Goal: Task Accomplishment & Management: Use online tool/utility

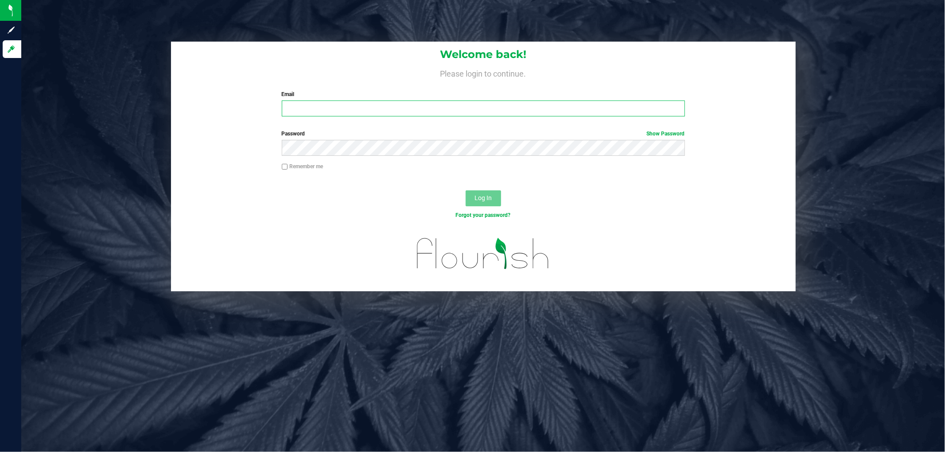
click at [317, 108] on input "Email" at bounding box center [483, 109] width 403 height 16
type input "zlaster@liveparallel.com"
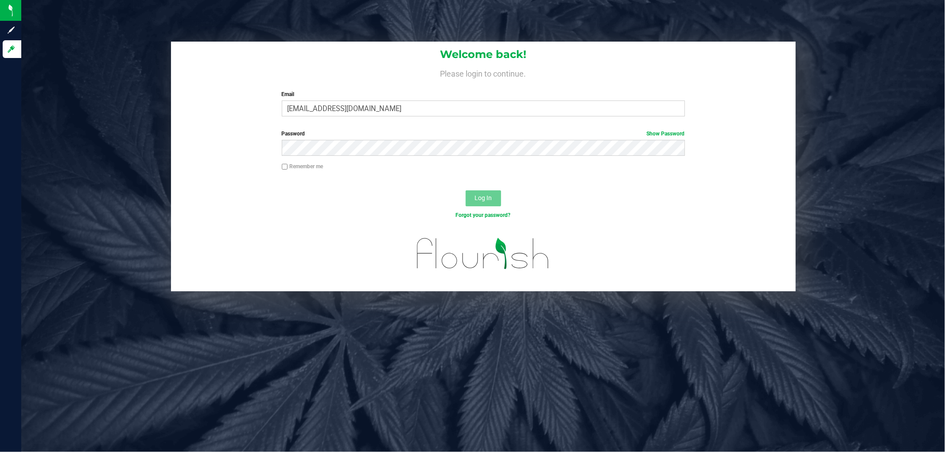
click at [318, 157] on div "Password Show Password" at bounding box center [483, 146] width 625 height 33
click at [466, 190] on button "Log In" at bounding box center [483, 198] width 35 height 16
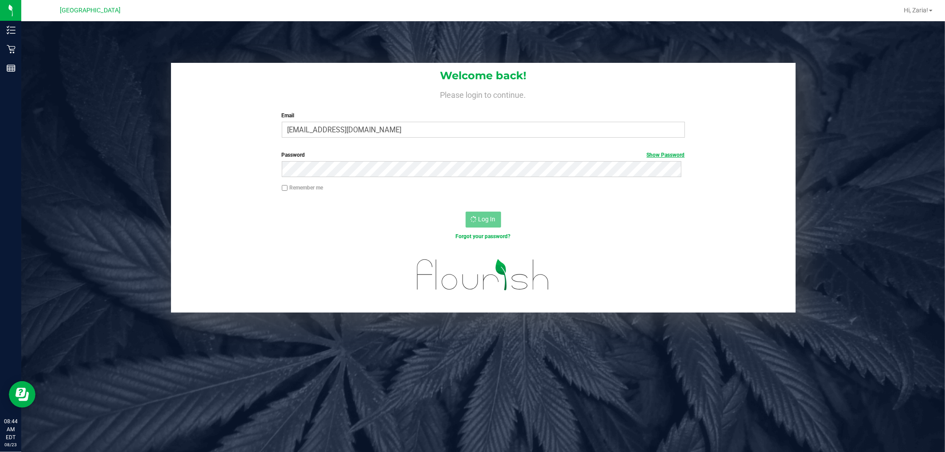
click at [676, 157] on link "Show Password" at bounding box center [666, 155] width 38 height 6
click at [676, 157] on link "Hide Password" at bounding box center [666, 155] width 35 height 6
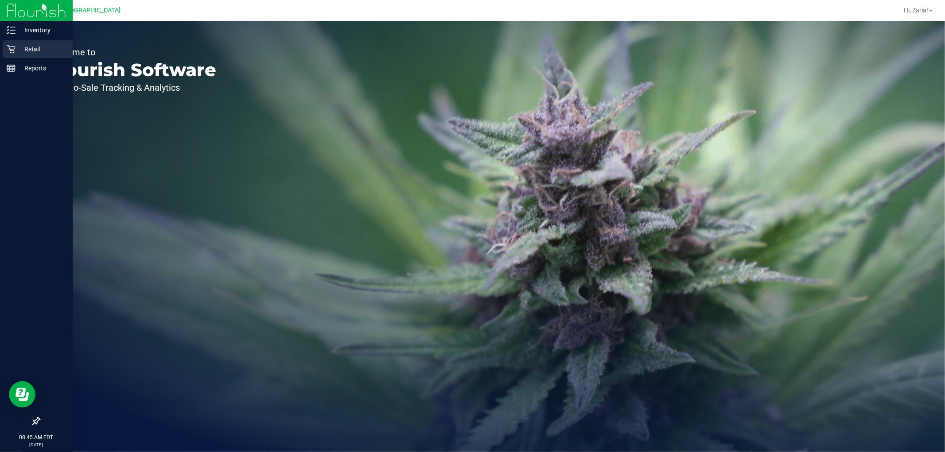
click at [12, 52] on icon at bounding box center [11, 49] width 9 height 9
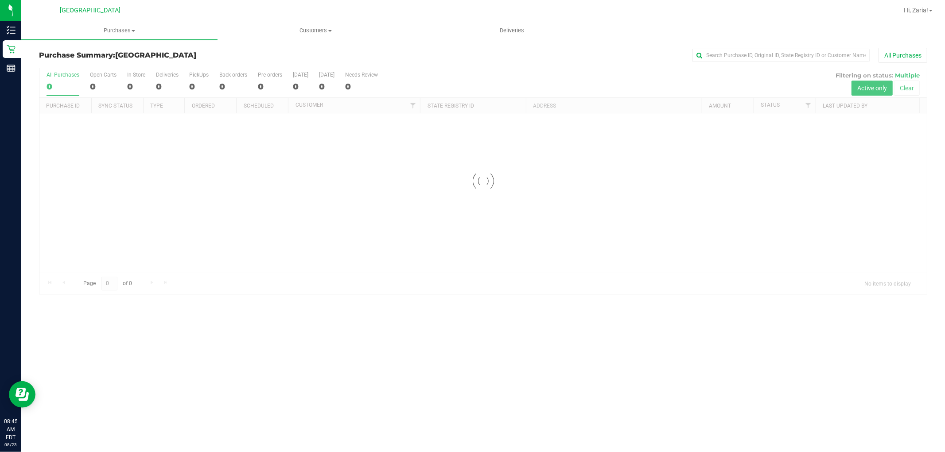
click at [95, 20] on nav "[GEOGRAPHIC_DATA] WC Hi, Zaria!" at bounding box center [483, 10] width 924 height 21
click at [105, 32] on span "Purchases" at bounding box center [119, 31] width 196 height 8
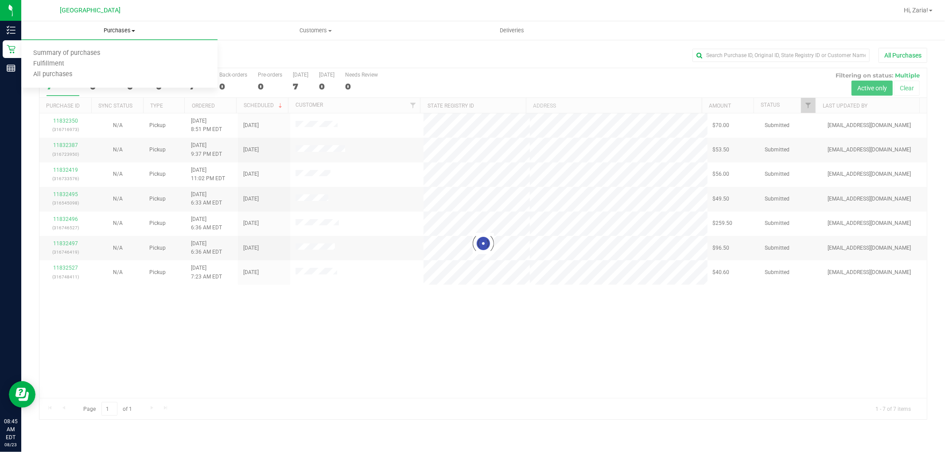
click at [109, 30] on span "Purchases" at bounding box center [119, 31] width 196 height 8
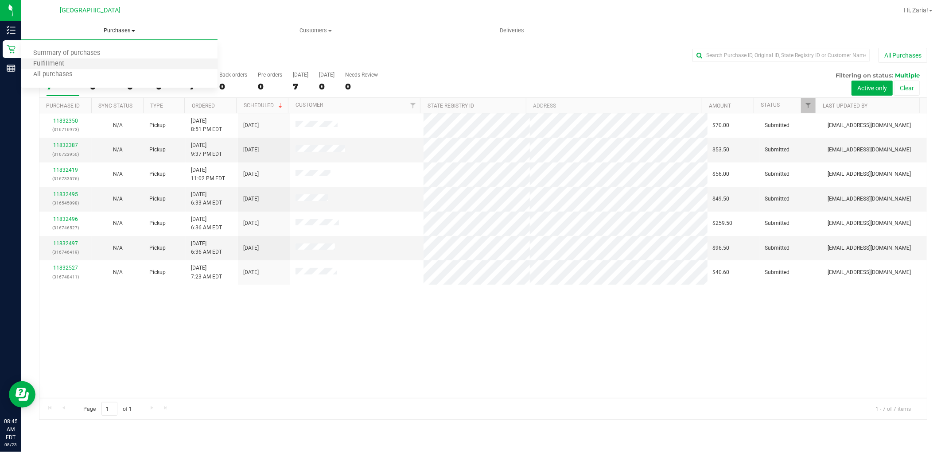
click at [97, 63] on li "Fulfillment" at bounding box center [119, 64] width 196 height 11
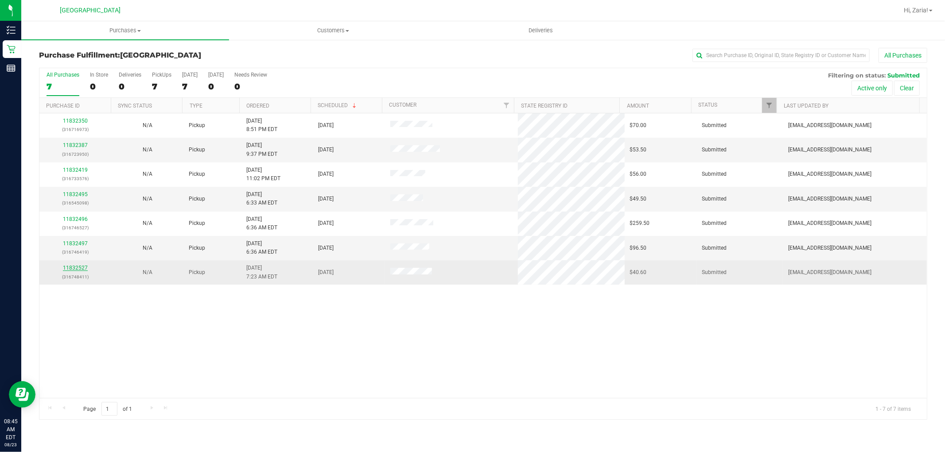
click at [77, 267] on link "11832527" at bounding box center [75, 268] width 25 height 6
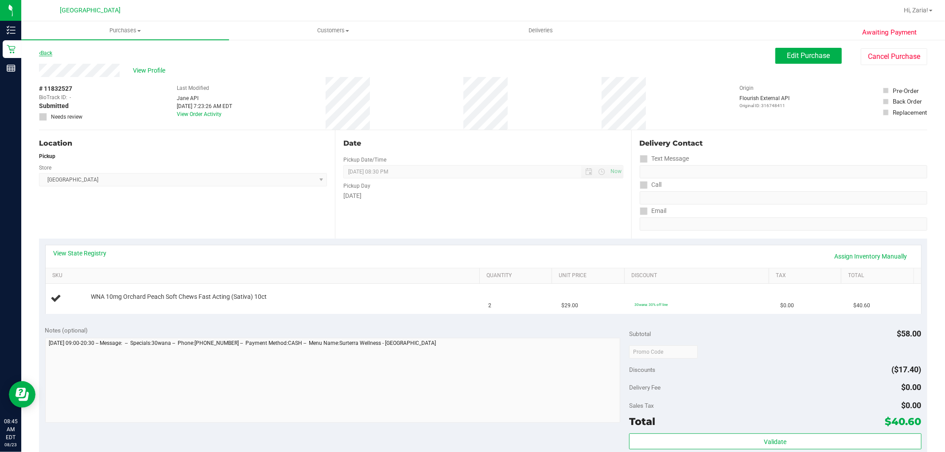
click at [50, 50] on link "Back" at bounding box center [45, 53] width 13 height 6
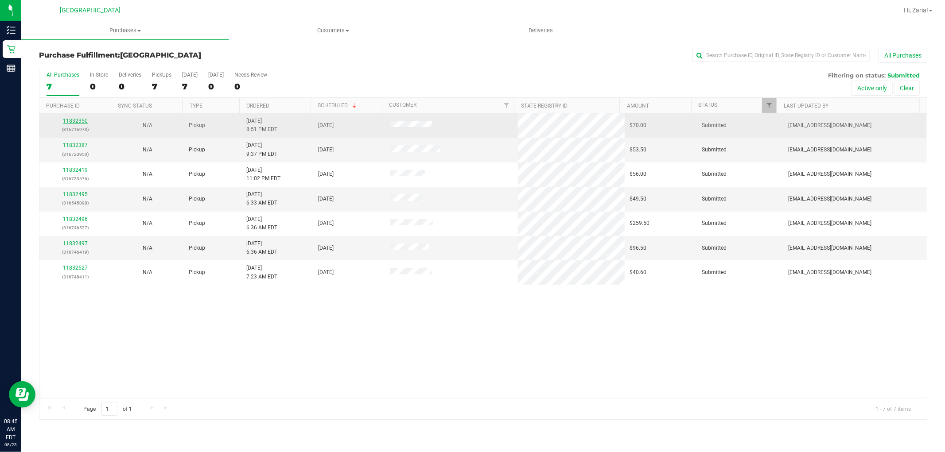
click at [68, 123] on link "11832350" at bounding box center [75, 121] width 25 height 6
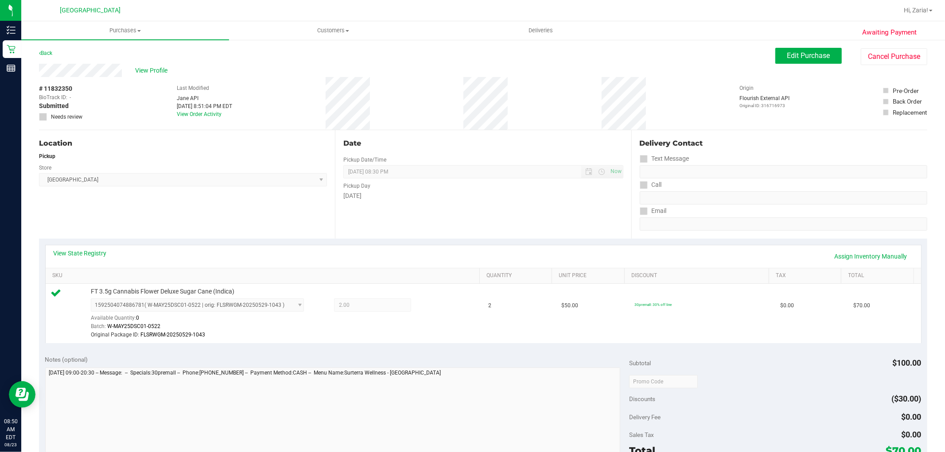
drag, startPoint x: 188, startPoint y: 250, endPoint x: 203, endPoint y: 264, distance: 19.8
click at [190, 250] on div "View State Registry Assign Inventory Manually" at bounding box center [483, 256] width 859 height 15
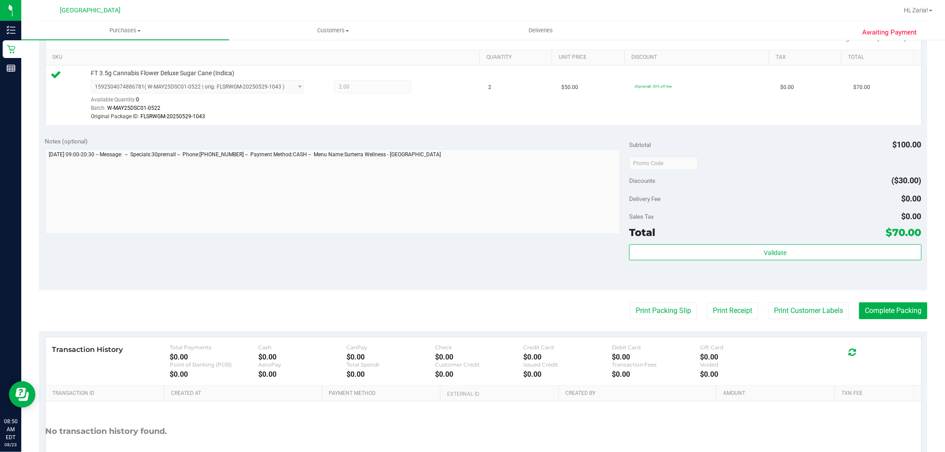
scroll to position [281, 0]
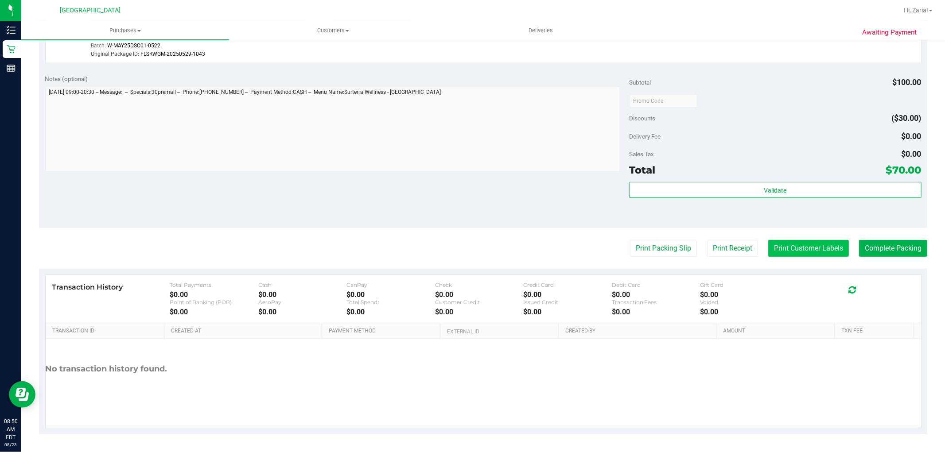
click at [787, 245] on button "Print Customer Labels" at bounding box center [808, 248] width 81 height 17
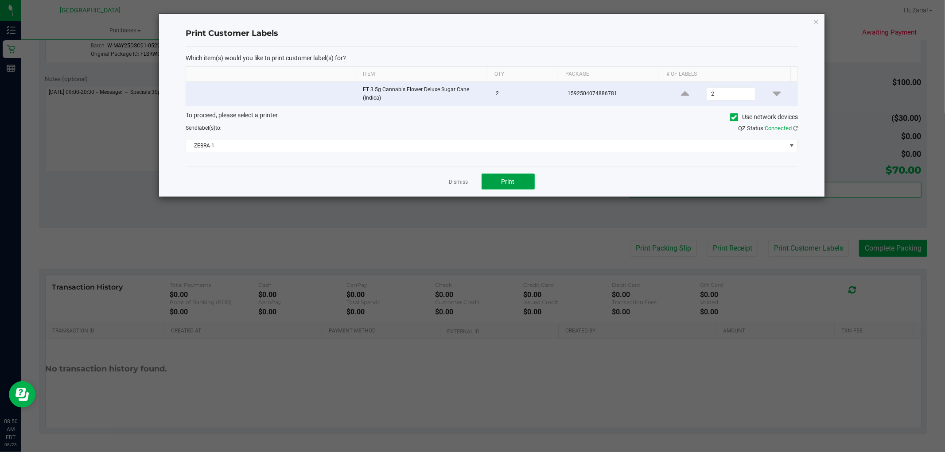
click at [520, 185] on button "Print" at bounding box center [507, 182] width 53 height 16
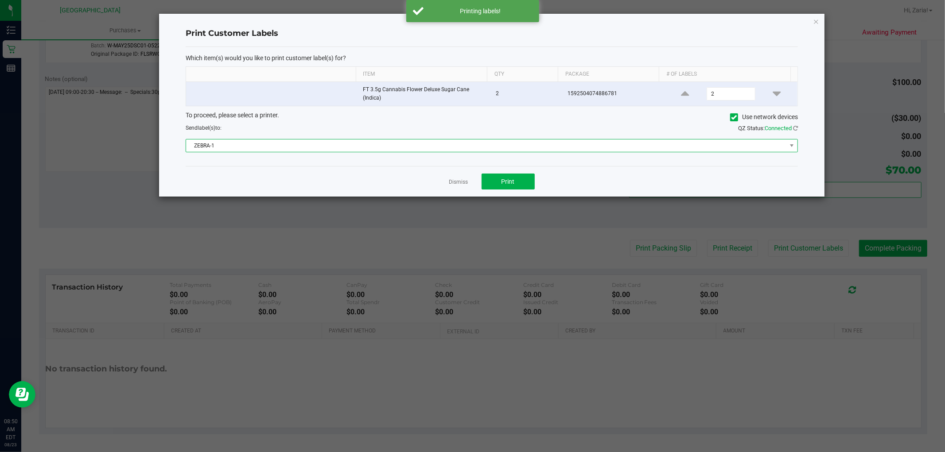
click at [479, 148] on span "ZEBRA-1" at bounding box center [486, 146] width 600 height 12
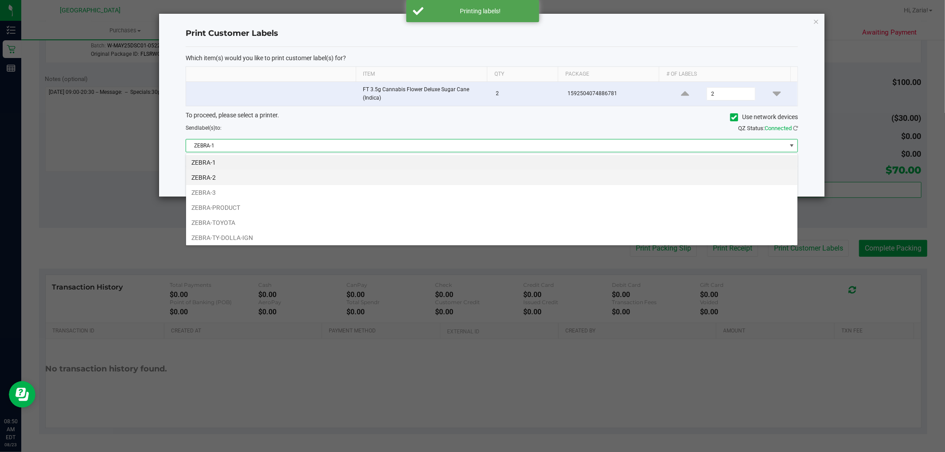
scroll to position [13, 612]
click at [246, 181] on li "ZEBRA-2" at bounding box center [491, 177] width 611 height 15
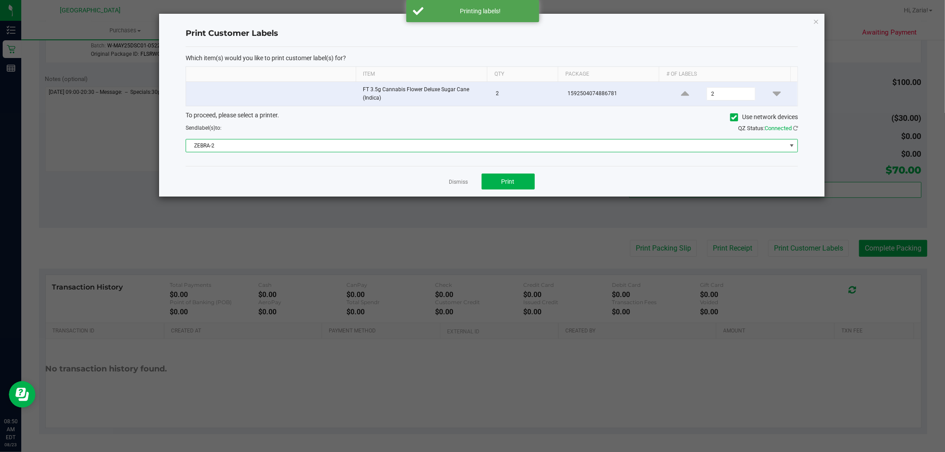
click at [507, 149] on span "ZEBRA-2" at bounding box center [486, 146] width 600 height 12
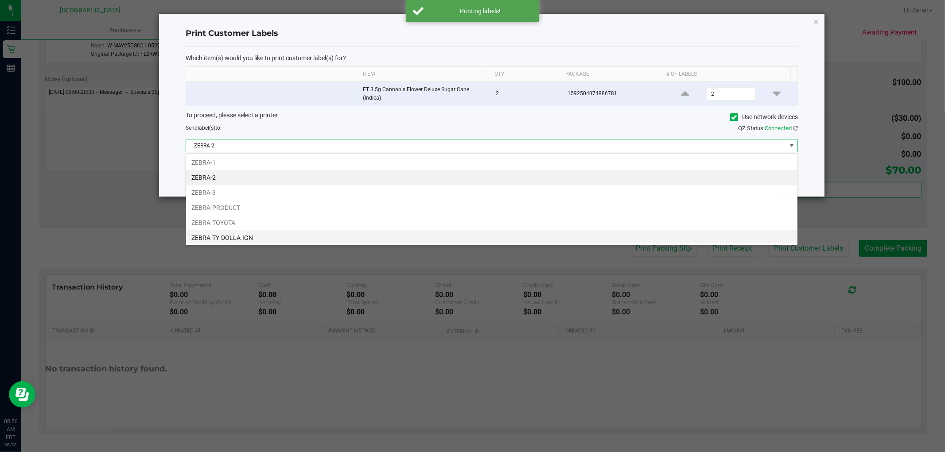
click at [248, 237] on li "ZEBRA-TY-DOLLA-IGN" at bounding box center [491, 237] width 611 height 15
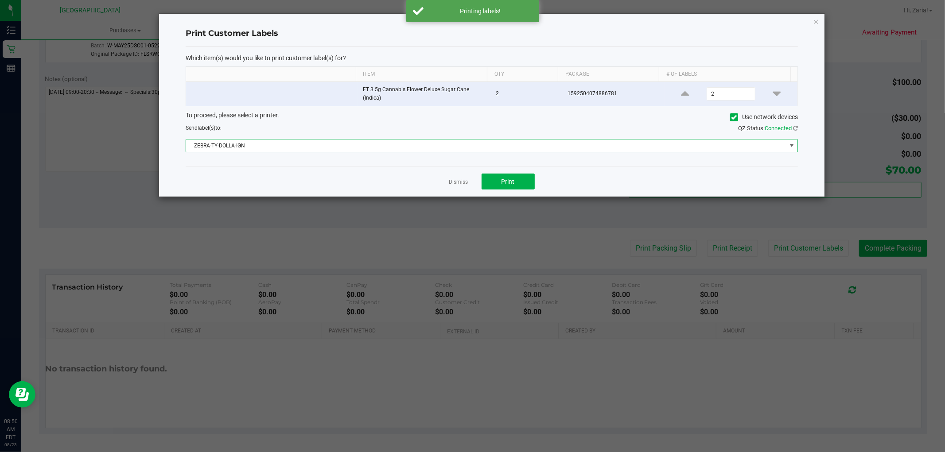
click at [515, 168] on div "Dismiss Print" at bounding box center [492, 181] width 612 height 31
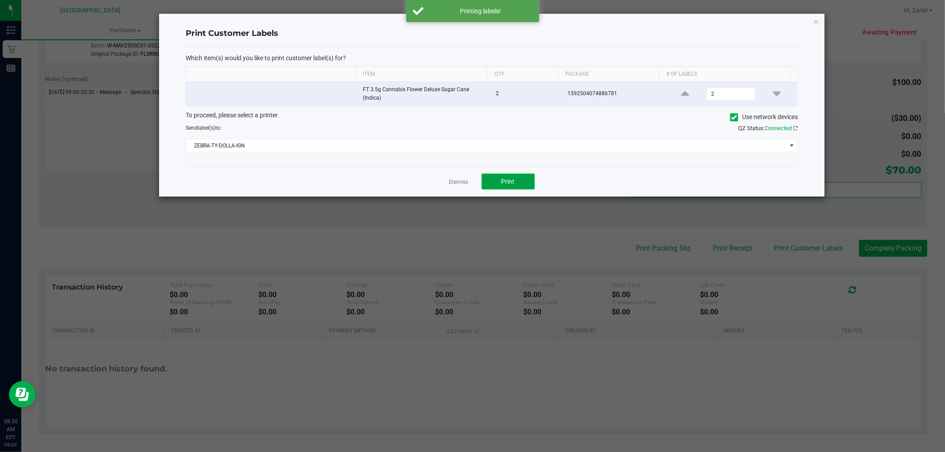
click at [514, 175] on button "Print" at bounding box center [507, 182] width 53 height 16
click at [452, 182] on link "Dismiss" at bounding box center [458, 183] width 19 height 8
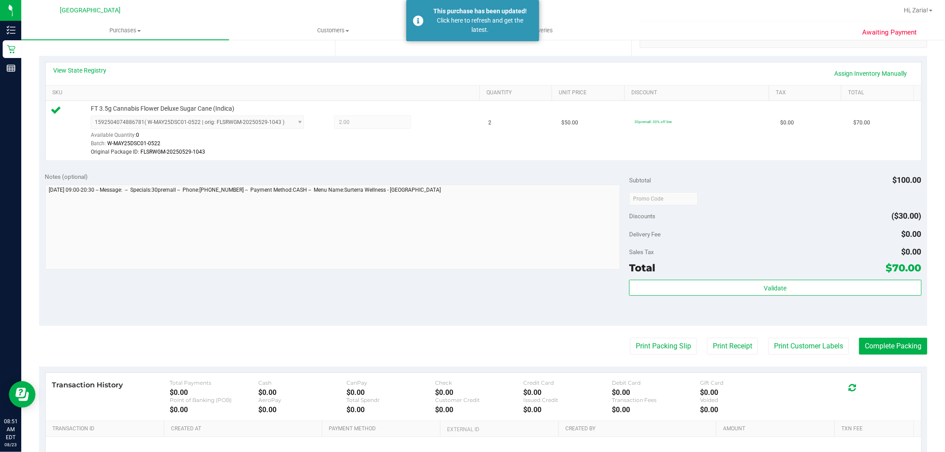
scroll to position [0, 0]
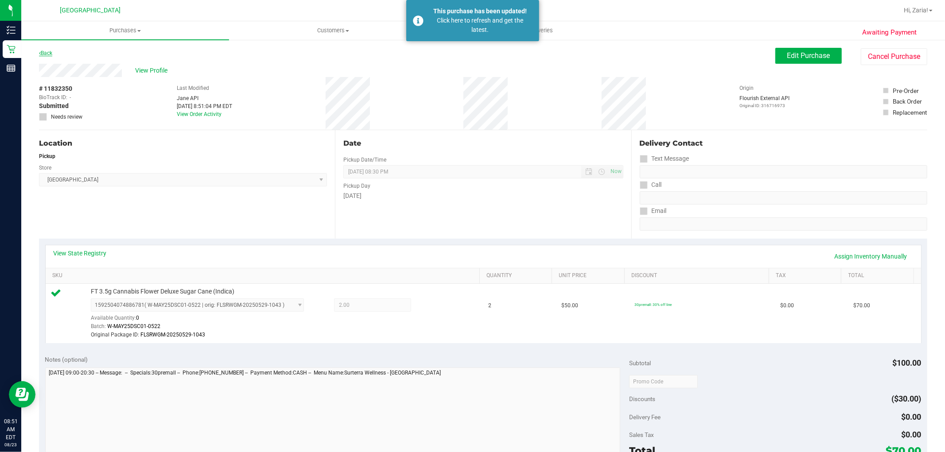
click at [52, 51] on link "Back" at bounding box center [45, 53] width 13 height 6
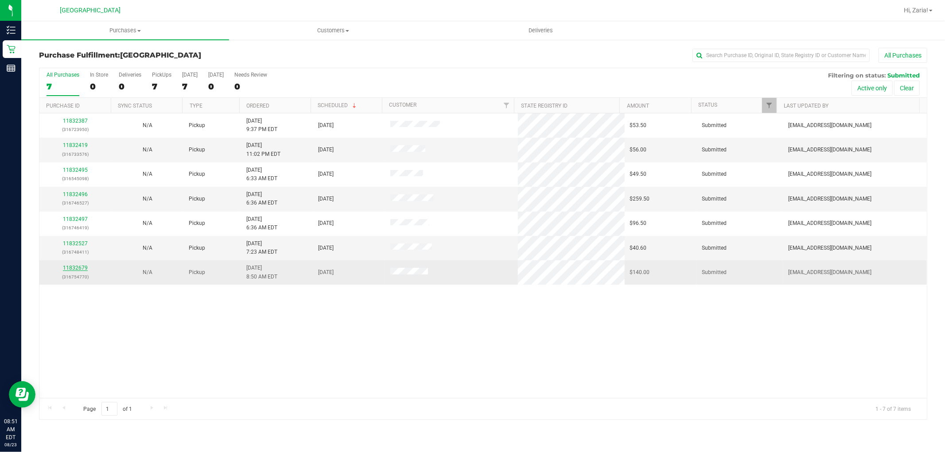
drag, startPoint x: 74, startPoint y: 278, endPoint x: 75, endPoint y: 271, distance: 7.1
click at [74, 275] on p "(316754770)" at bounding box center [75, 277] width 61 height 8
click at [78, 269] on link "11832679" at bounding box center [75, 268] width 25 height 6
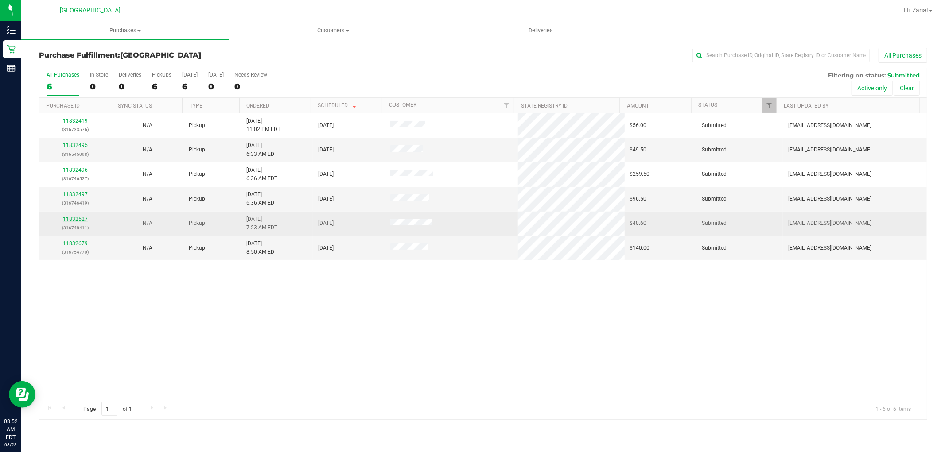
click at [78, 221] on link "11832527" at bounding box center [75, 219] width 25 height 6
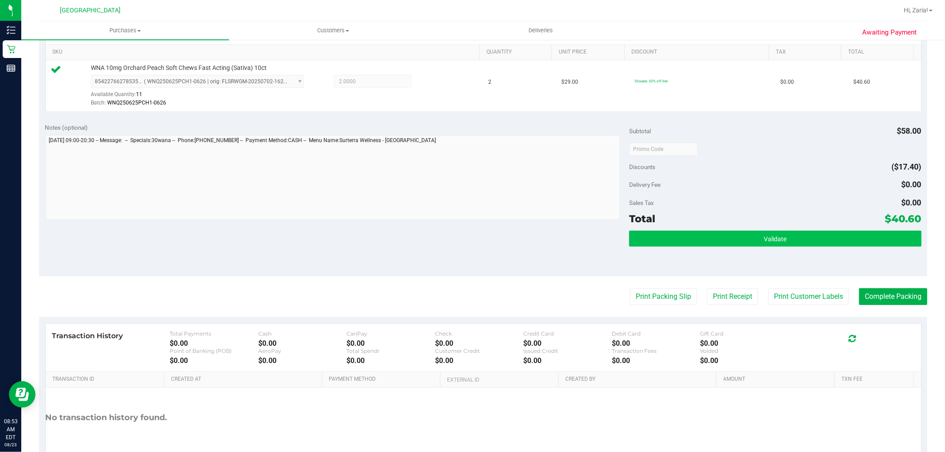
scroll to position [246, 0]
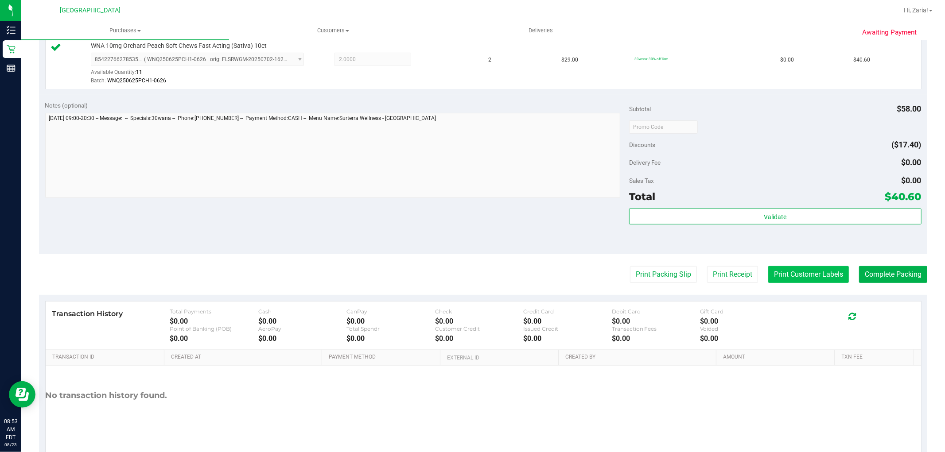
click at [797, 268] on button "Print Customer Labels" at bounding box center [808, 274] width 81 height 17
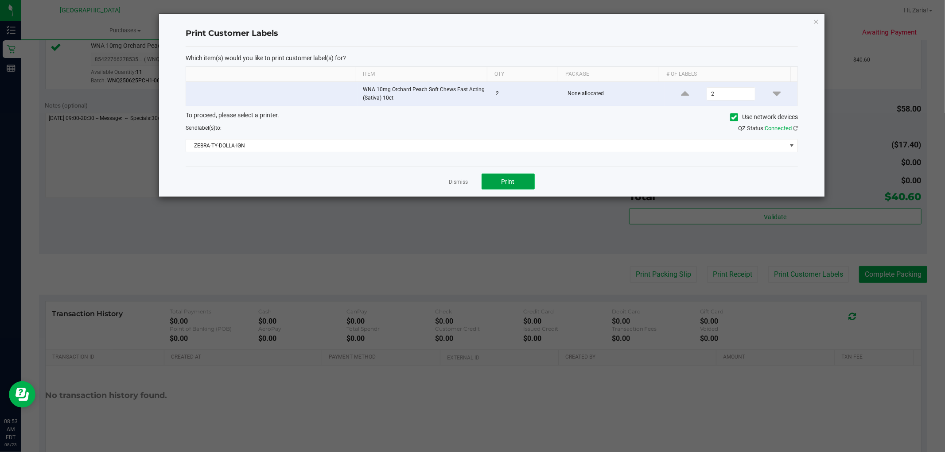
click at [498, 182] on button "Print" at bounding box center [507, 182] width 53 height 16
click at [751, 216] on ngb-modal-window "Print Customer Labels Which item(s) would you like to print customer label(s) f…" at bounding box center [475, 226] width 951 height 452
click at [459, 176] on div "Dismiss Print" at bounding box center [492, 181] width 612 height 31
click at [460, 179] on link "Dismiss" at bounding box center [458, 183] width 19 height 8
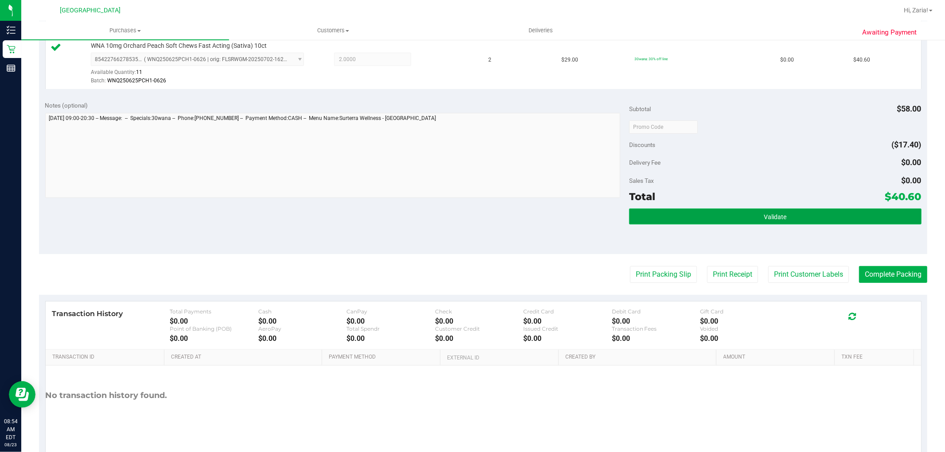
click at [668, 221] on button "Validate" at bounding box center [775, 217] width 292 height 16
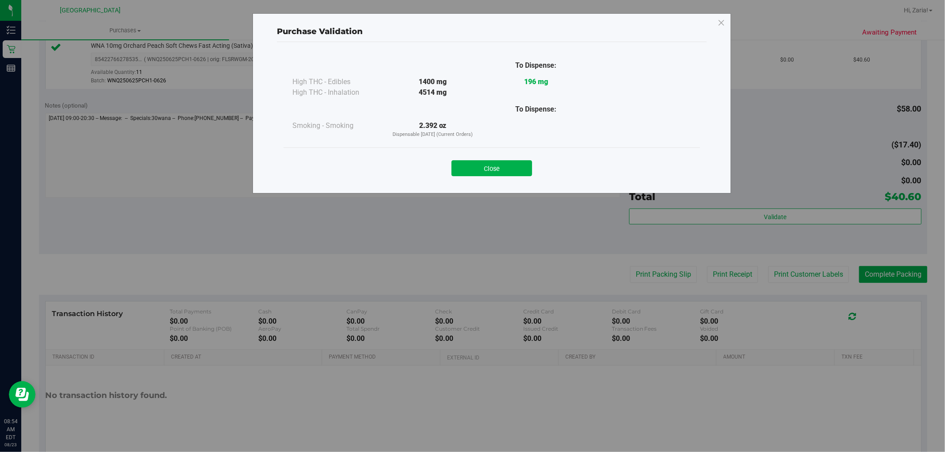
click at [477, 164] on button "Close" at bounding box center [491, 168] width 81 height 16
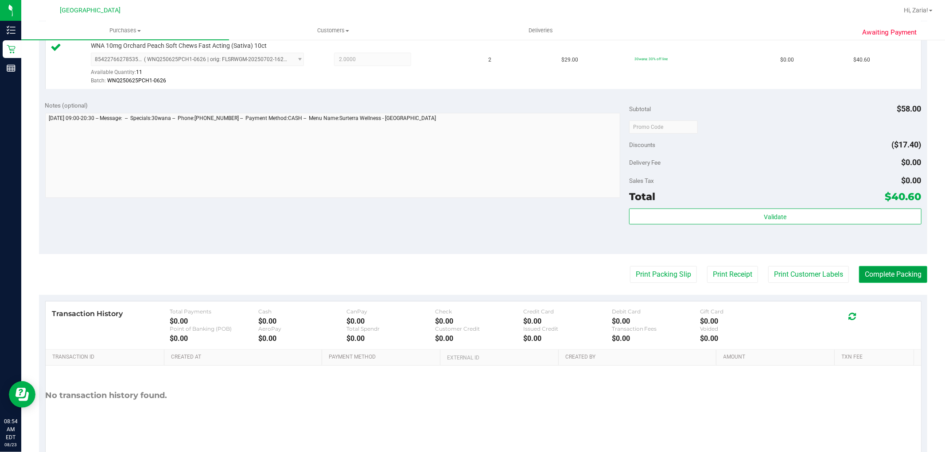
click at [870, 270] on button "Complete Packing" at bounding box center [893, 274] width 68 height 17
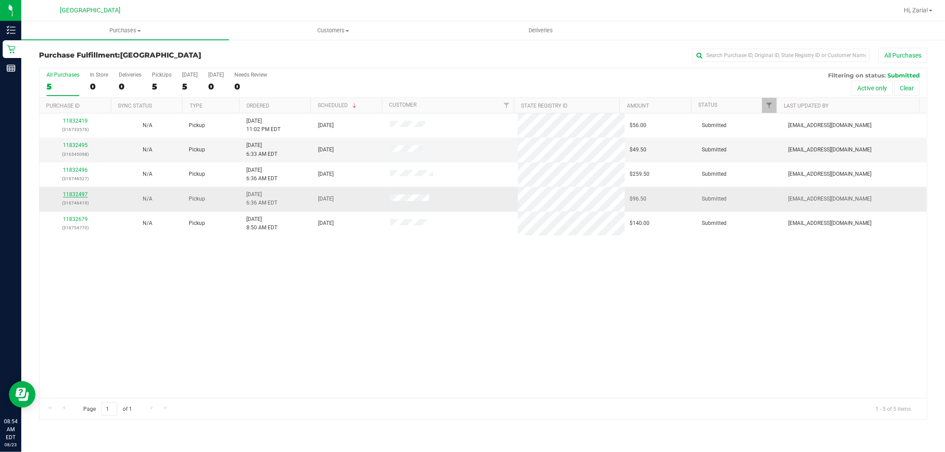
click at [68, 192] on link "11832497" at bounding box center [75, 194] width 25 height 6
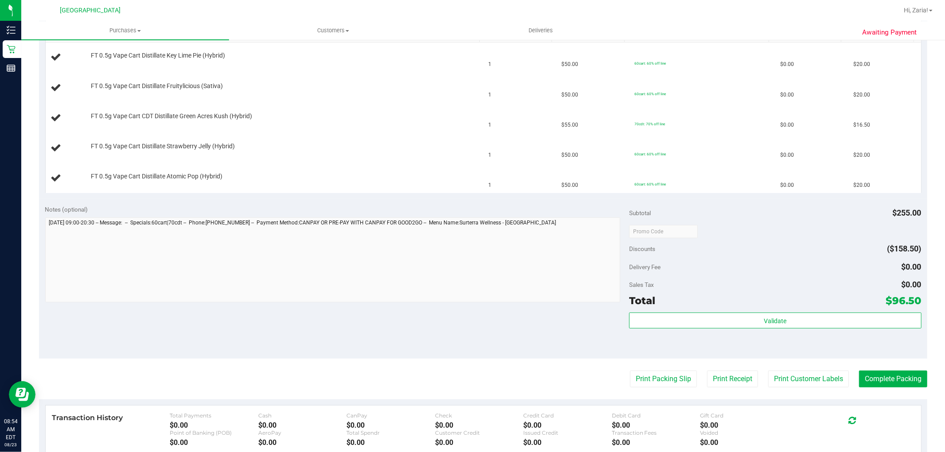
scroll to position [246, 0]
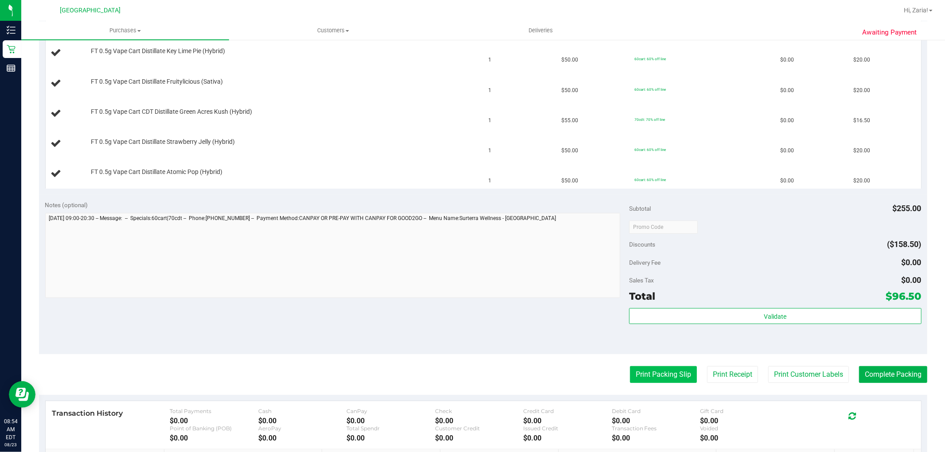
click at [641, 373] on button "Print Packing Slip" at bounding box center [663, 374] width 67 height 17
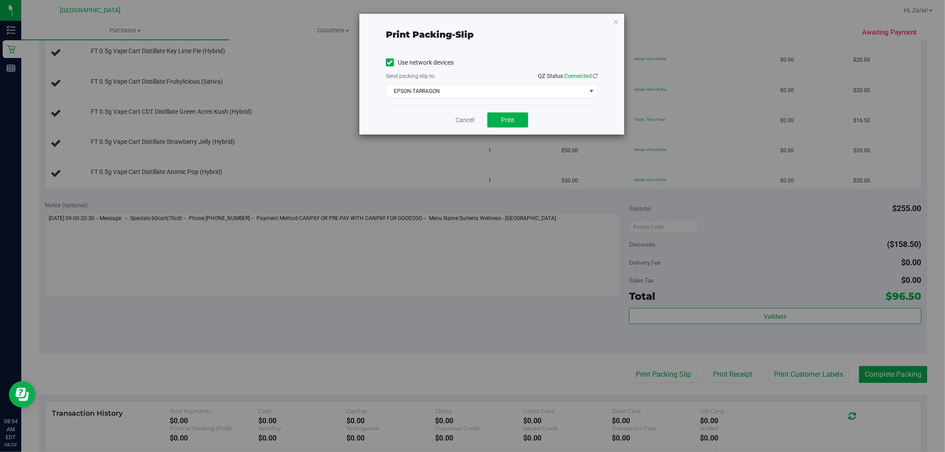
click at [532, 101] on div "Use network devices Send packing-slip to: QZ Status: Connected EPSON-TARRAGON C…" at bounding box center [492, 77] width 212 height 56
click at [532, 94] on span "EPSON-TARRAGON" at bounding box center [486, 91] width 200 height 12
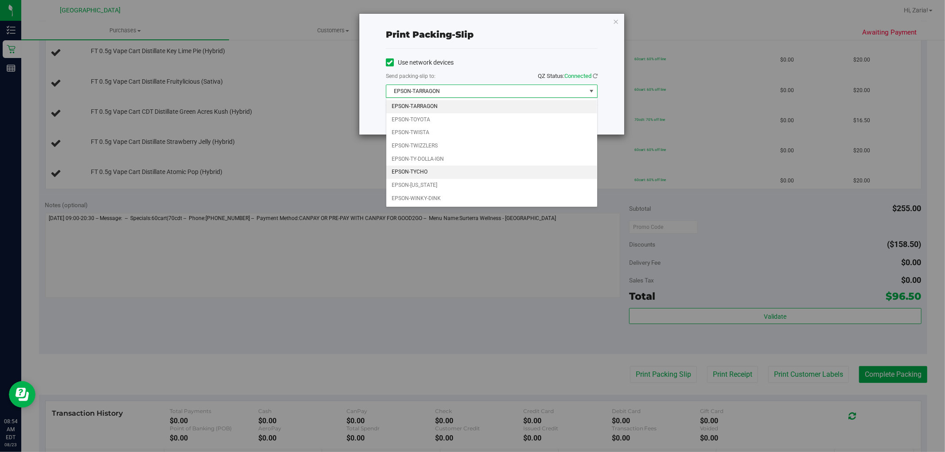
click at [453, 175] on li "EPSON-TYCHO" at bounding box center [491, 172] width 211 height 13
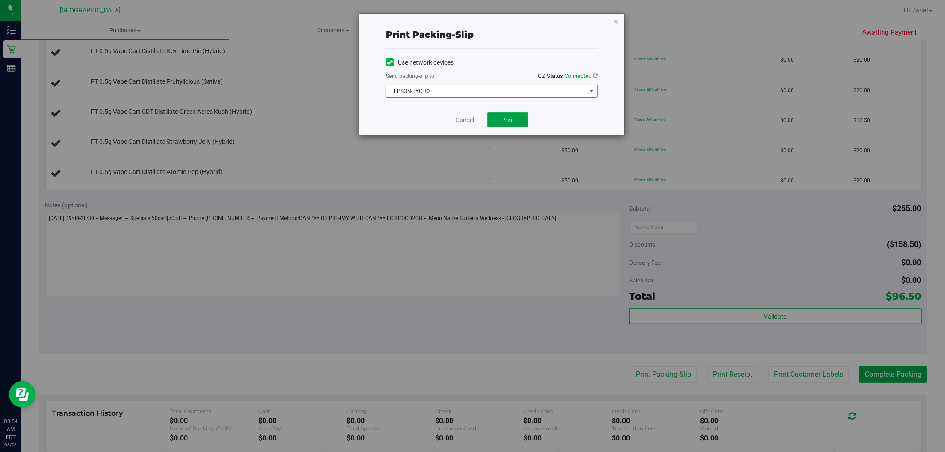
click at [519, 122] on button "Print" at bounding box center [507, 120] width 41 height 15
click at [469, 114] on div "Cancel Print" at bounding box center [492, 120] width 212 height 30
click at [466, 118] on link "Cancel" at bounding box center [464, 120] width 19 height 9
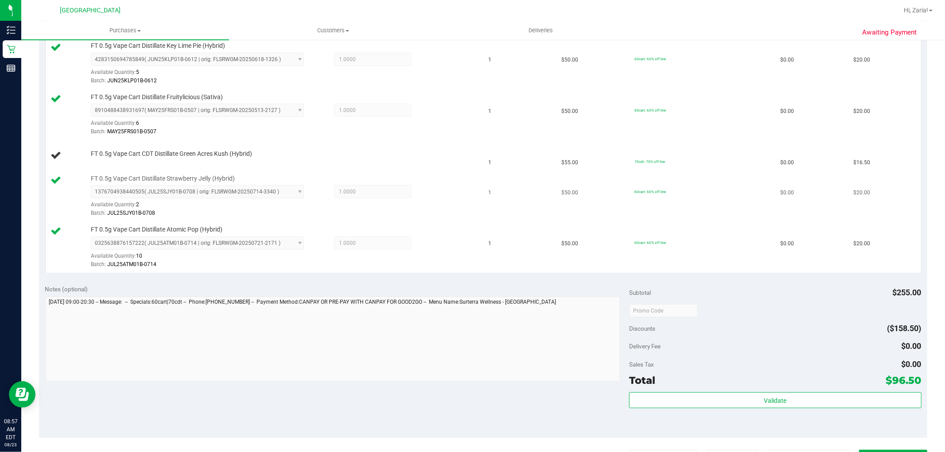
scroll to position [0, 0]
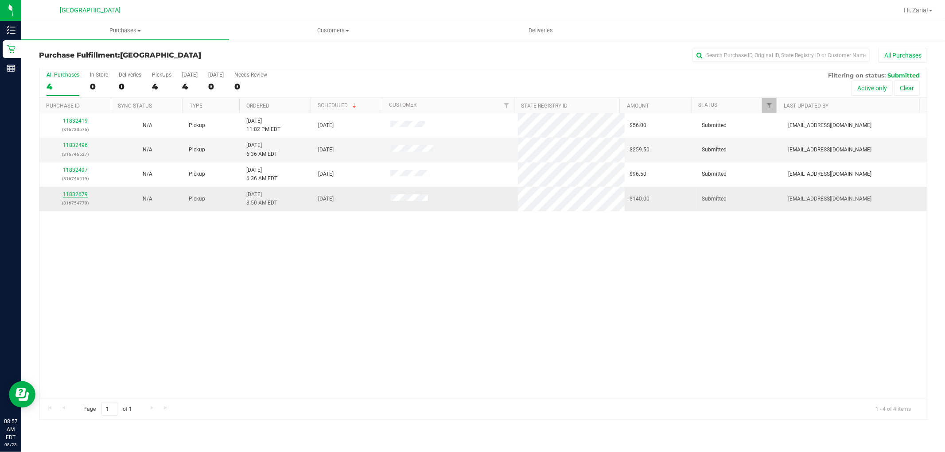
click at [71, 194] on link "11832679" at bounding box center [75, 194] width 25 height 6
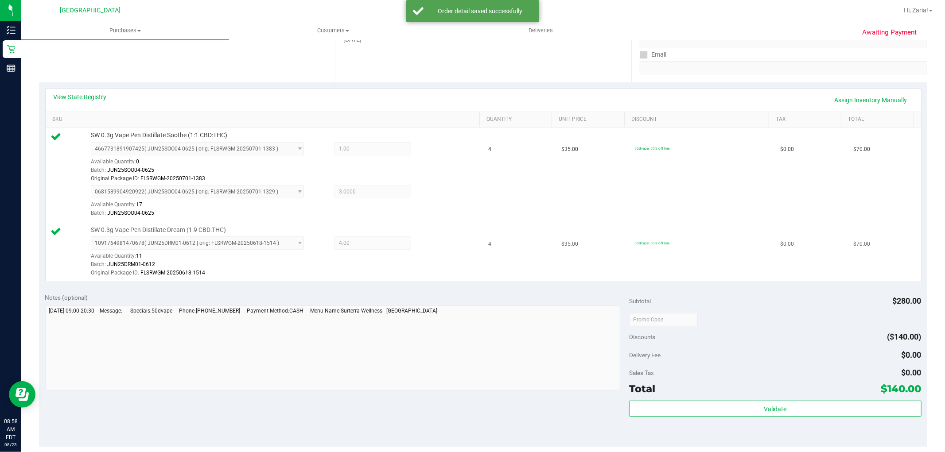
scroll to position [295, 0]
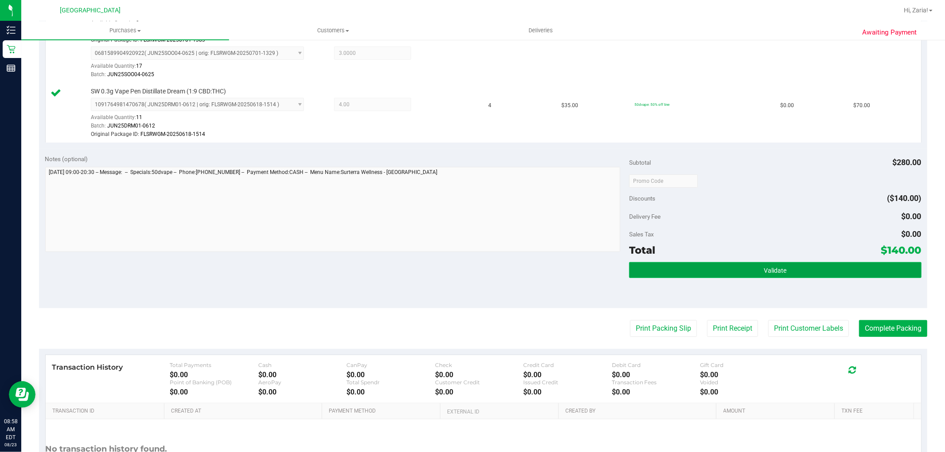
click at [749, 275] on button "Validate" at bounding box center [775, 270] width 292 height 16
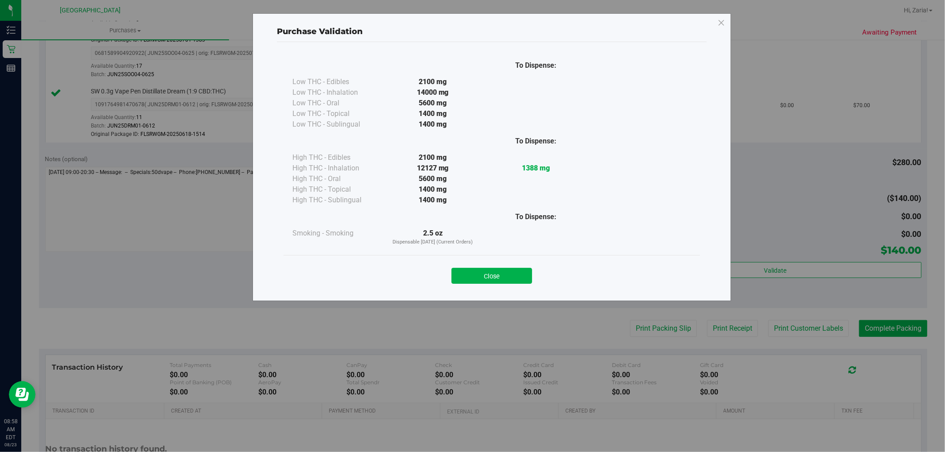
click at [519, 281] on button "Close" at bounding box center [491, 276] width 81 height 16
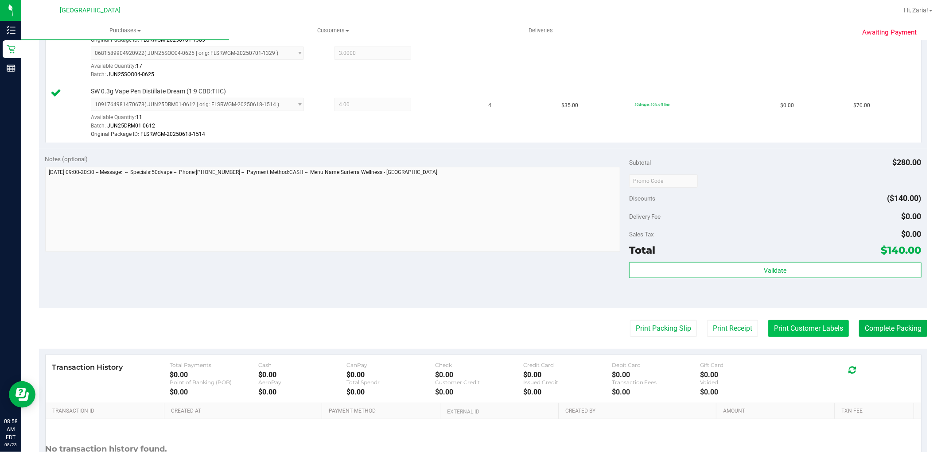
click at [773, 329] on button "Print Customer Labels" at bounding box center [808, 328] width 81 height 17
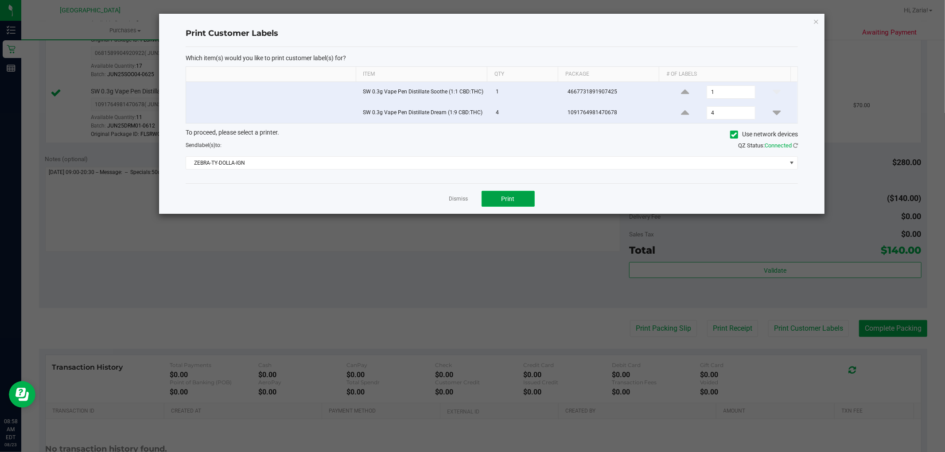
click at [505, 193] on button "Print" at bounding box center [507, 199] width 53 height 16
click at [814, 30] on div "Print Customer Labels Which item(s) would you like to print customer label(s) f…" at bounding box center [491, 114] width 665 height 200
drag, startPoint x: 812, startPoint y: 31, endPoint x: 808, endPoint y: 25, distance: 7.1
click at [810, 29] on div "Print Customer Labels Which item(s) would you like to print customer label(s) f…" at bounding box center [491, 114] width 665 height 200
click at [808, 23] on div "Print Customer Labels Which item(s) would you like to print customer label(s) f…" at bounding box center [491, 114] width 665 height 200
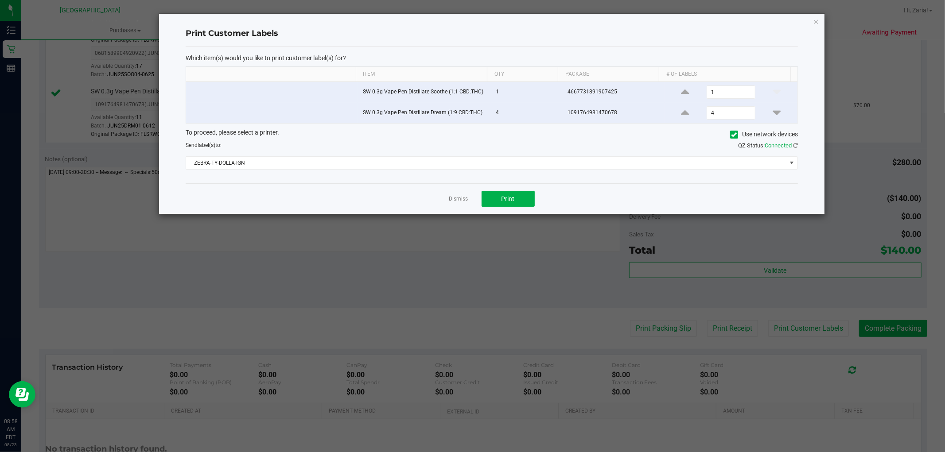
click at [809, 19] on div "Print Customer Labels Which item(s) would you like to print customer label(s) f…" at bounding box center [491, 114] width 665 height 200
click at [681, 94] on icon at bounding box center [685, 91] width 8 height 11
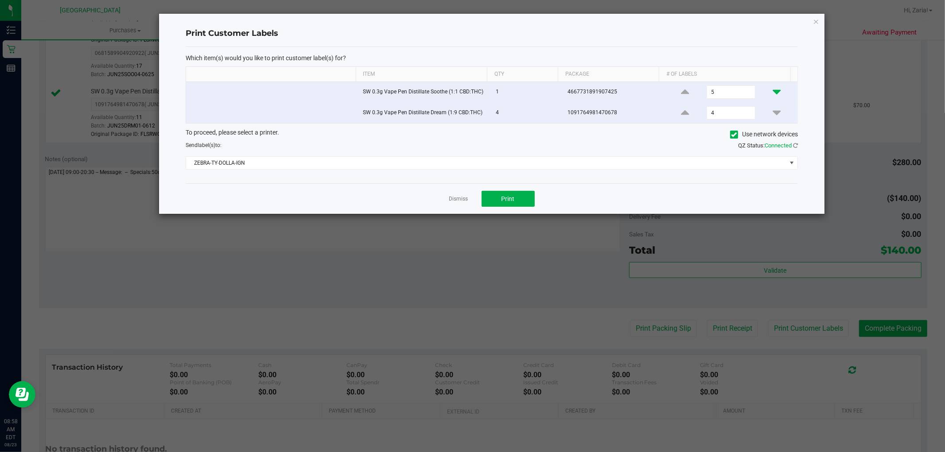
click at [773, 91] on icon at bounding box center [777, 91] width 8 height 11
type input "4"
click at [804, 23] on div "Print Customer Labels Which item(s) would you like to print customer label(s) f…" at bounding box center [491, 114] width 665 height 200
click at [808, 23] on div "Print Customer Labels Which item(s) would you like to print customer label(s) f…" at bounding box center [491, 114] width 665 height 200
click at [813, 20] on icon "button" at bounding box center [816, 21] width 6 height 11
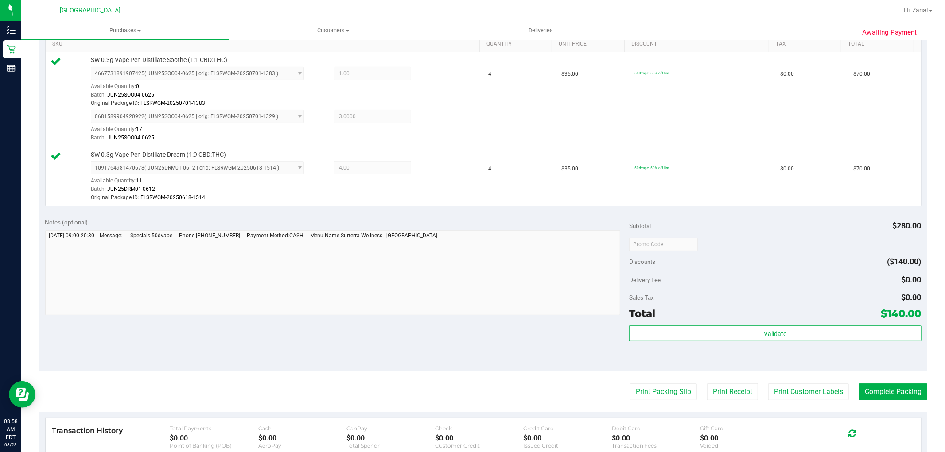
scroll to position [246, 0]
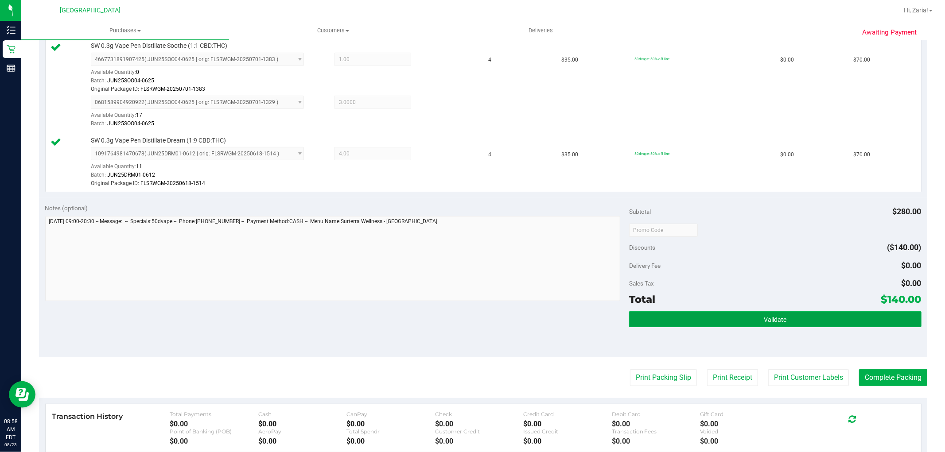
click at [696, 326] on button "Validate" at bounding box center [775, 319] width 292 height 16
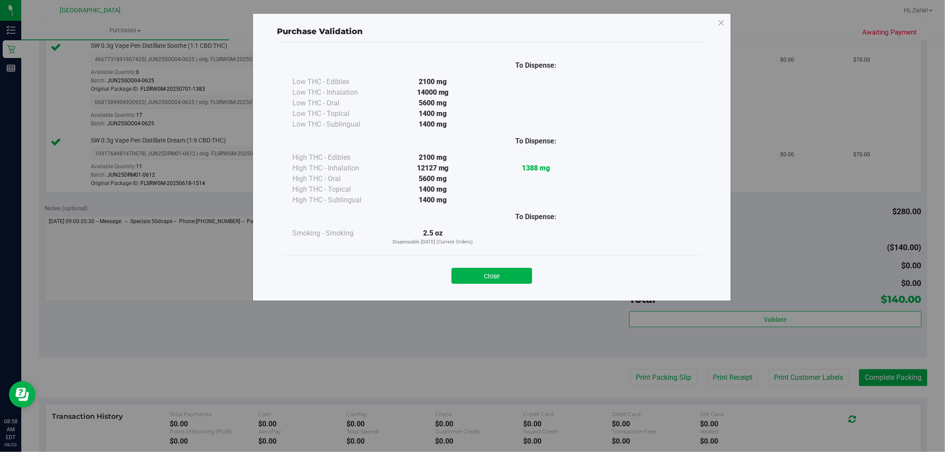
click at [719, 21] on icon at bounding box center [721, 23] width 8 height 14
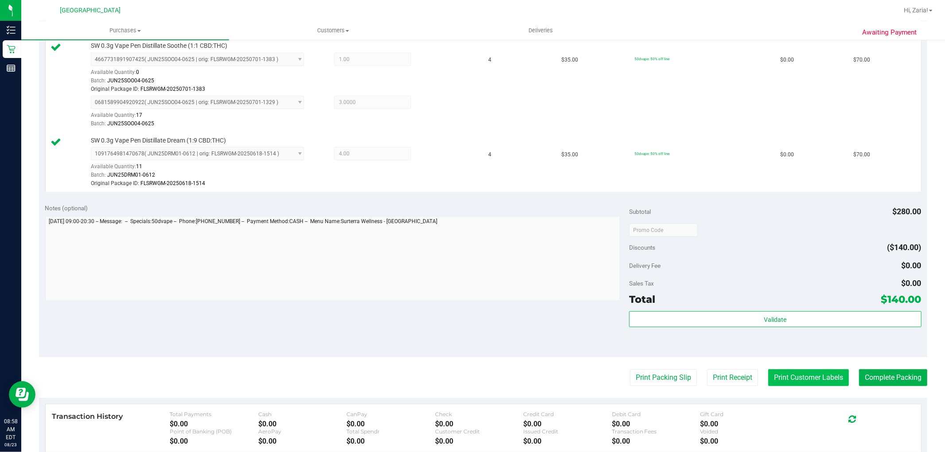
click at [778, 373] on button "Print Customer Labels" at bounding box center [808, 377] width 81 height 17
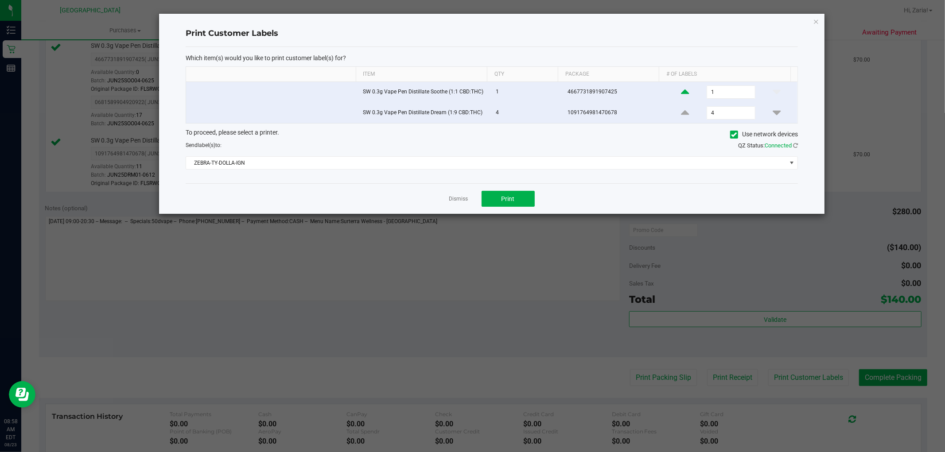
click at [682, 92] on icon at bounding box center [685, 91] width 8 height 11
type input "4"
click at [495, 201] on button "Print" at bounding box center [507, 199] width 53 height 16
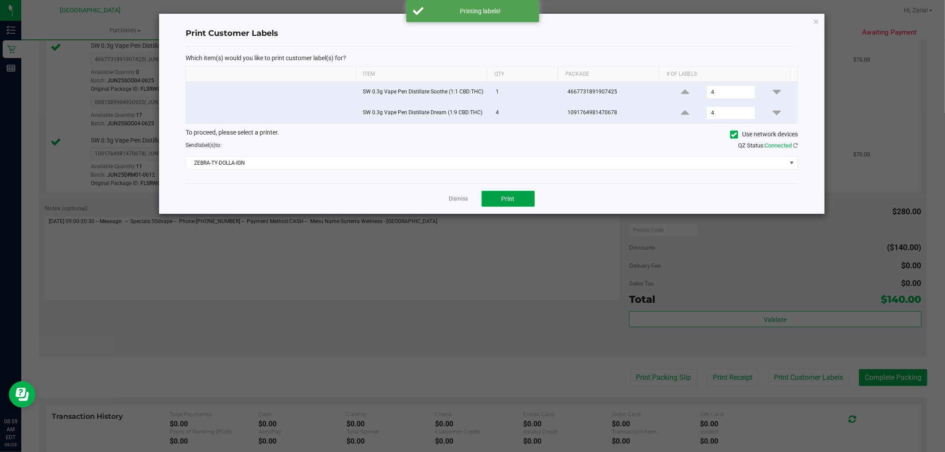
click at [521, 194] on button "Print" at bounding box center [507, 199] width 53 height 16
click at [462, 205] on div "Dismiss Print" at bounding box center [492, 198] width 612 height 31
click at [455, 201] on link "Dismiss" at bounding box center [458, 199] width 19 height 8
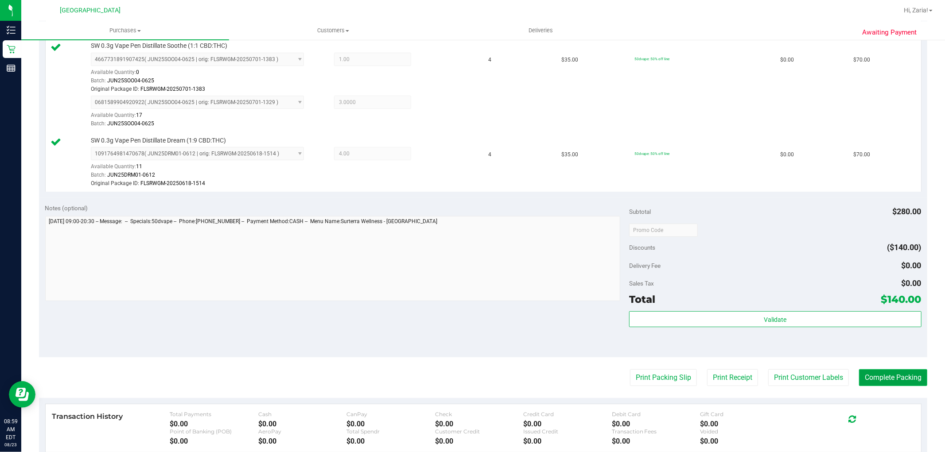
click at [859, 375] on button "Complete Packing" at bounding box center [893, 377] width 68 height 17
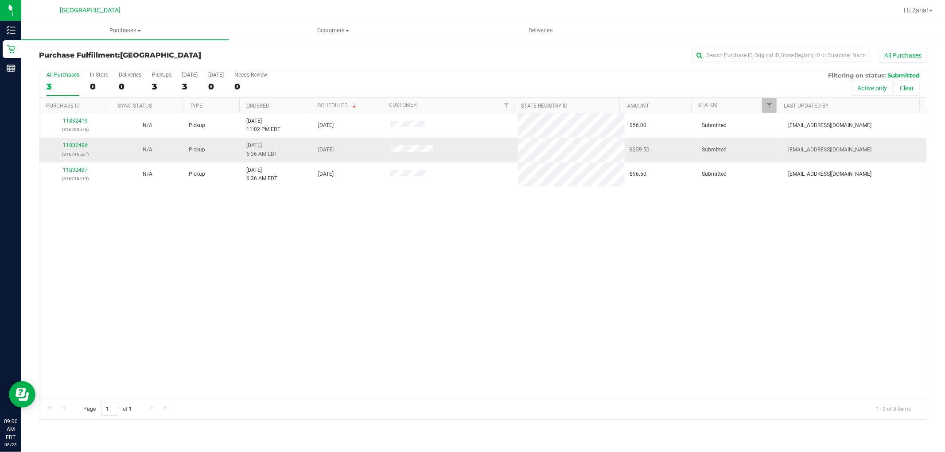
click at [75, 138] on td "11832496 (316746527)" at bounding box center [75, 150] width 72 height 24
click at [70, 147] on link "11832496" at bounding box center [75, 145] width 25 height 6
